Goal: Transaction & Acquisition: Purchase product/service

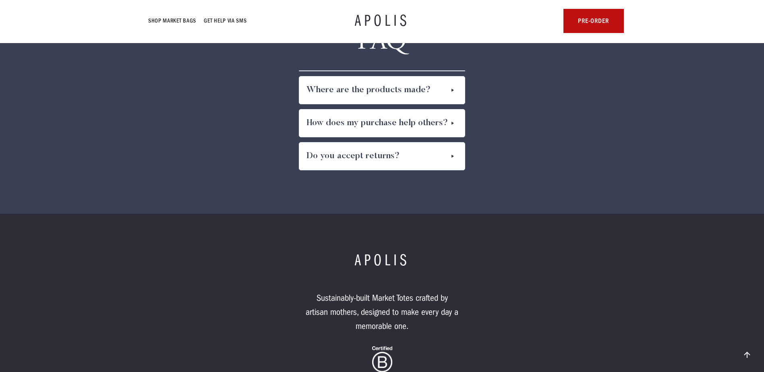
scroll to position [4404, 0]
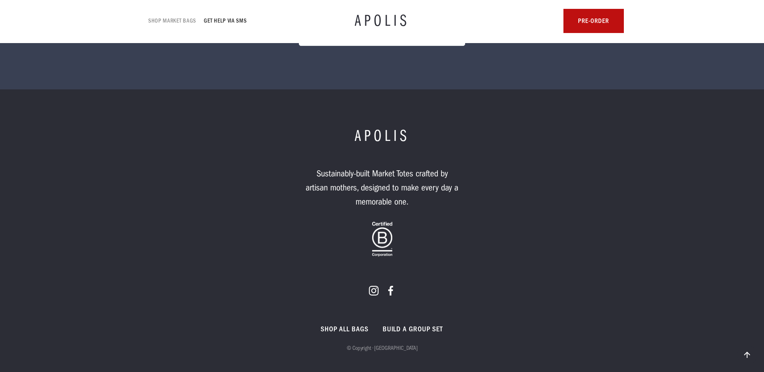
click at [181, 19] on link "Shop Market bags" at bounding box center [173, 21] width 48 height 10
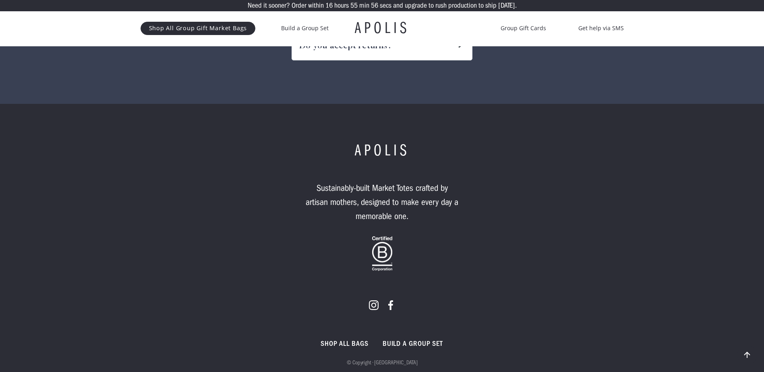
scroll to position [4608, 0]
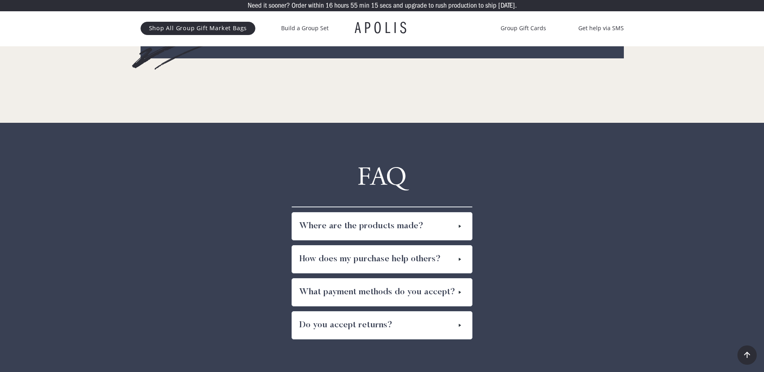
scroll to position [4326, 0]
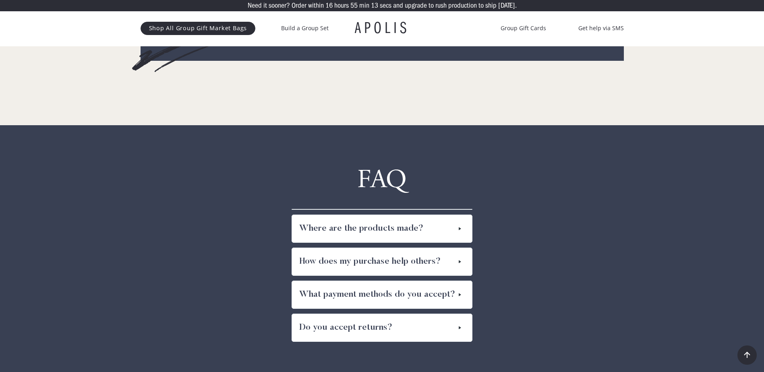
click at [391, 167] on h3 "FAQ" at bounding box center [381, 180] width 49 height 32
click at [747, 353] on img at bounding box center [748, 356] width 10 height 10
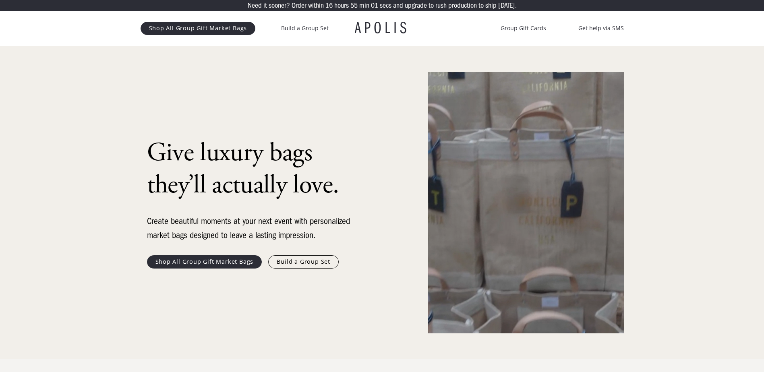
click at [201, 30] on link "Shop All Group Gift Market Bags" at bounding box center [198, 28] width 115 height 13
